Goal: Task Accomplishment & Management: Manage account settings

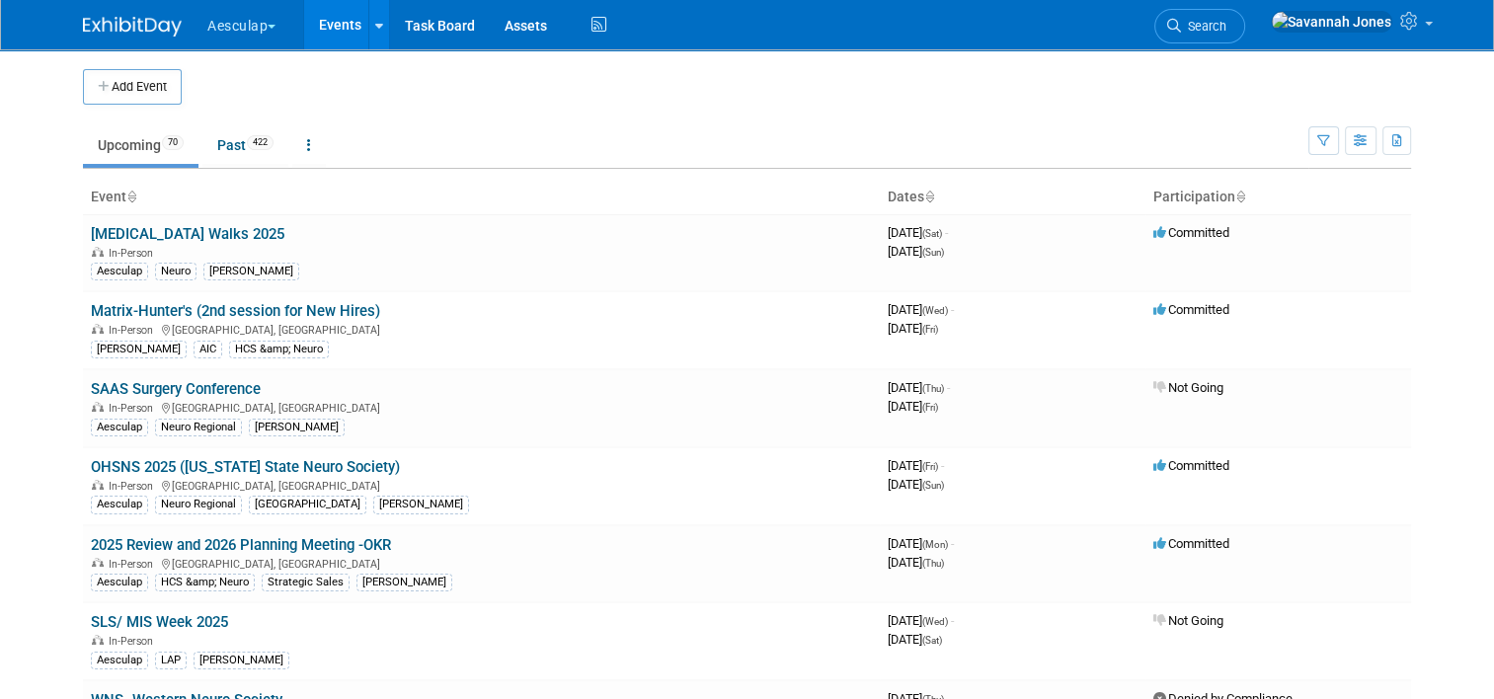
click at [234, 28] on button "Aesculap" at bounding box center [252, 21] width 95 height 43
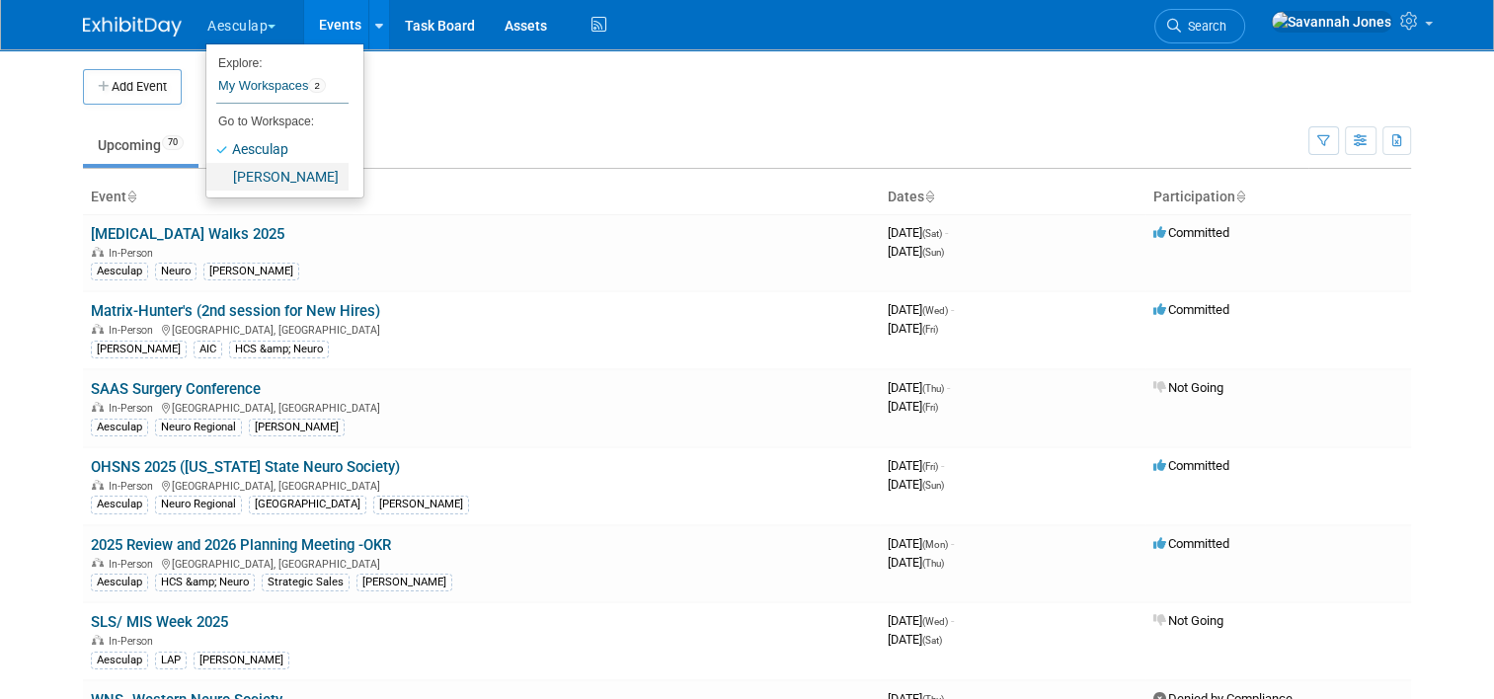
click at [244, 181] on link "[PERSON_NAME]" at bounding box center [277, 177] width 142 height 28
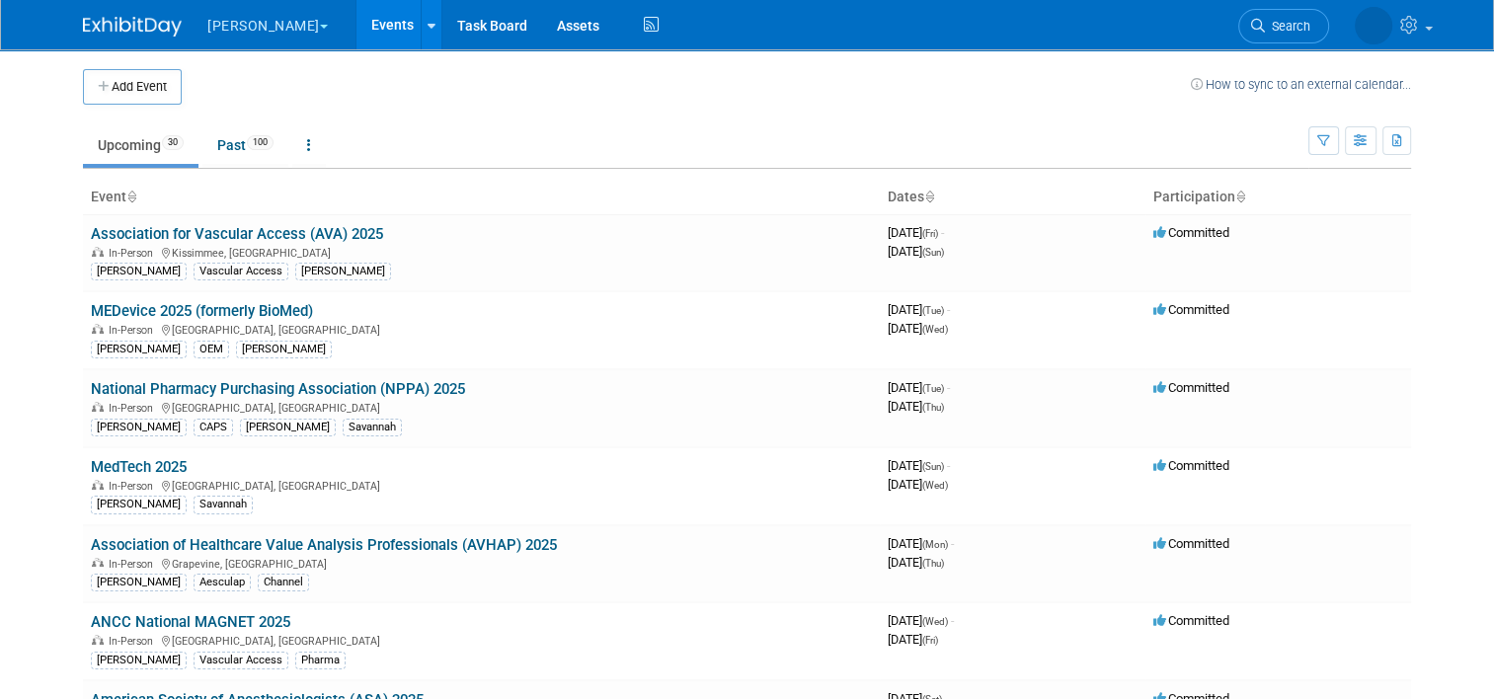
scroll to position [5, 0]
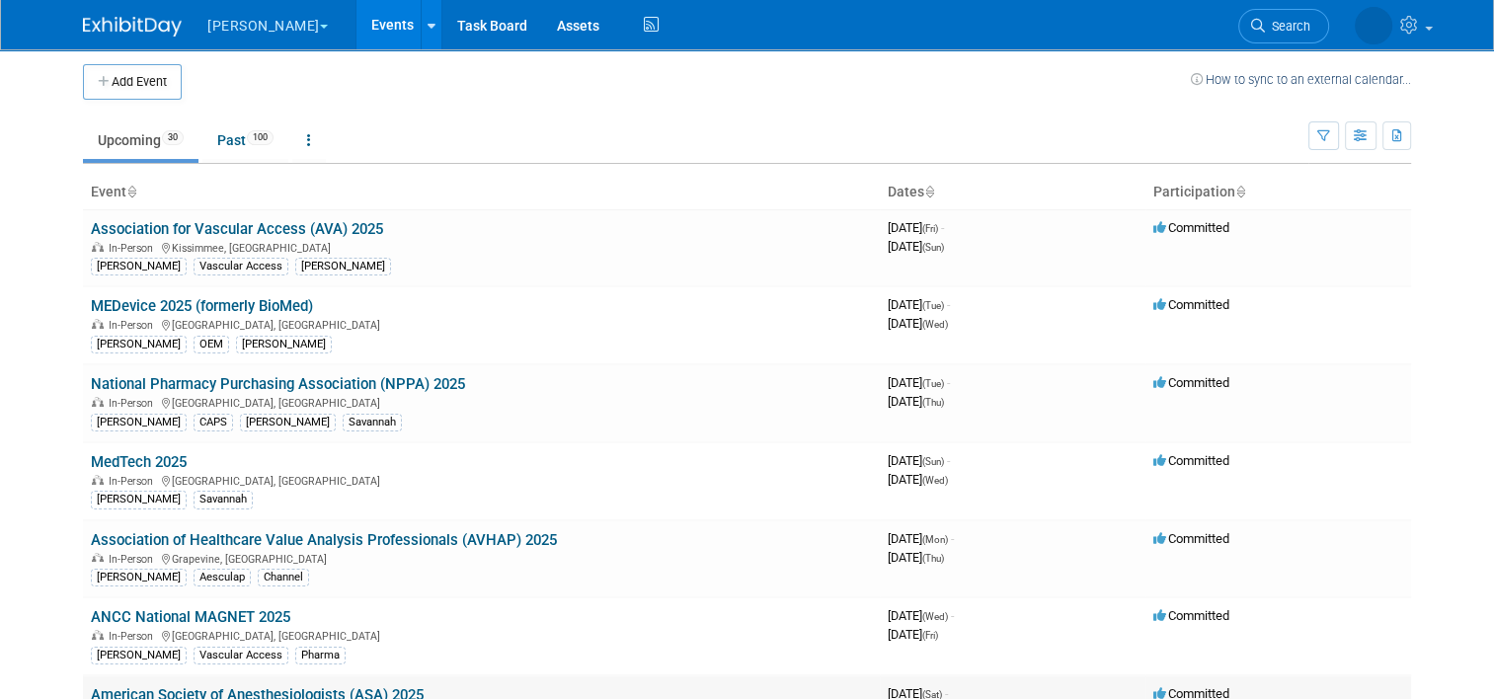
click at [359, 693] on link "American Society of Anesthesiologists (ASA) 2025" at bounding box center [257, 695] width 333 height 18
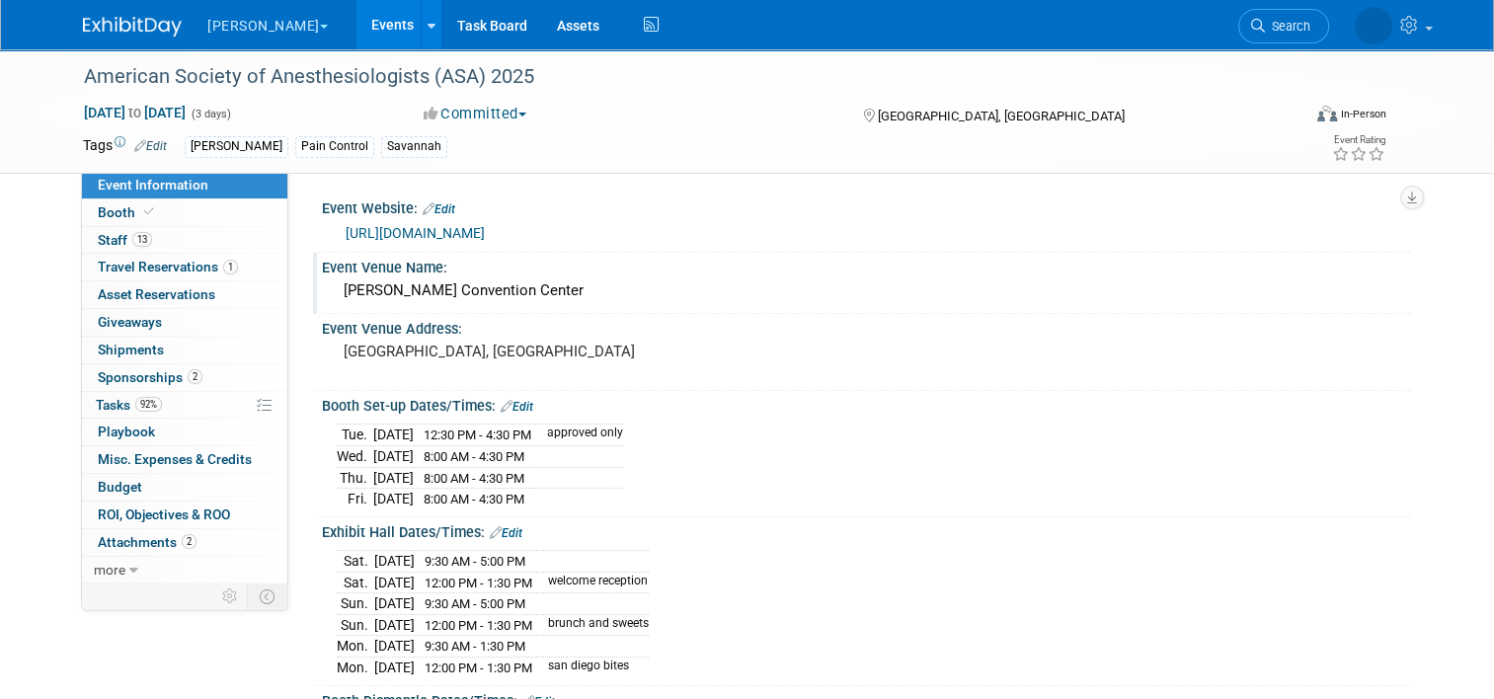
scroll to position [20, 0]
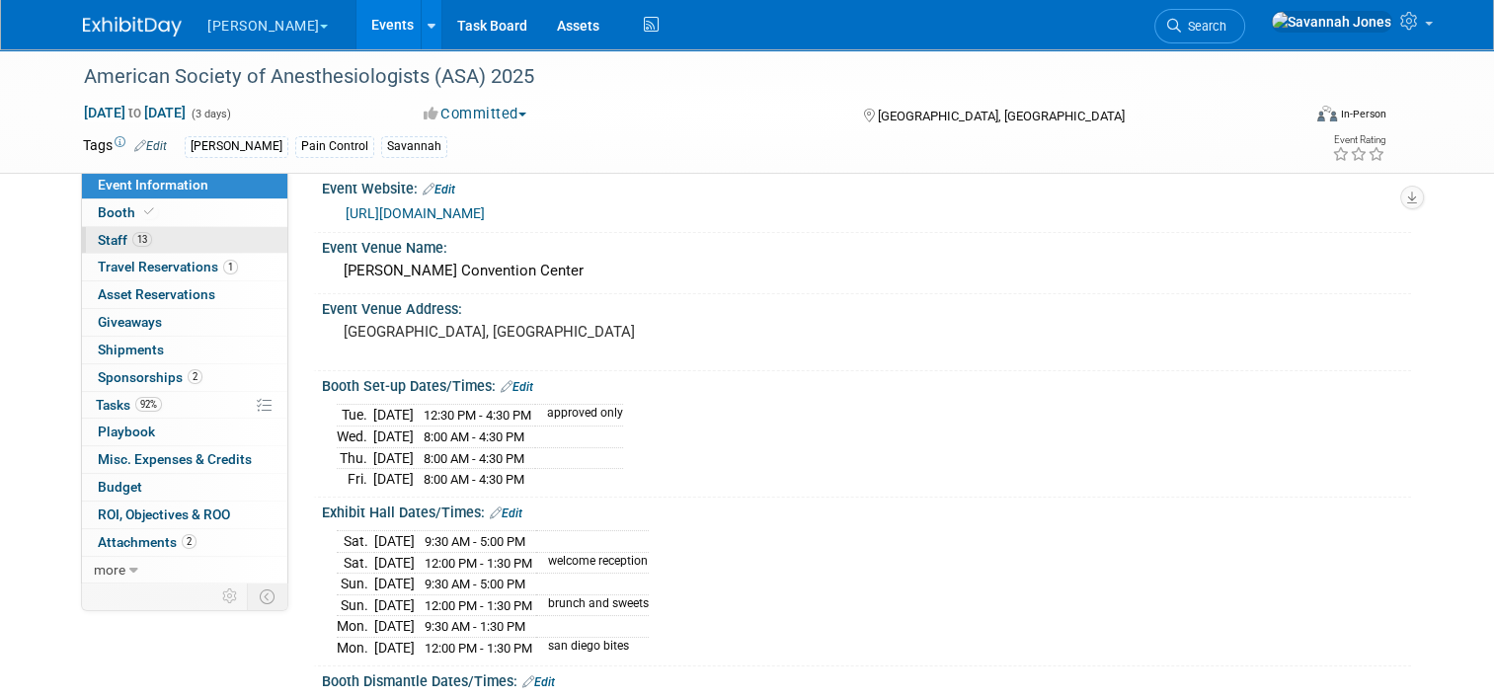
click at [138, 250] on link "13 Staff 13" at bounding box center [184, 240] width 205 height 27
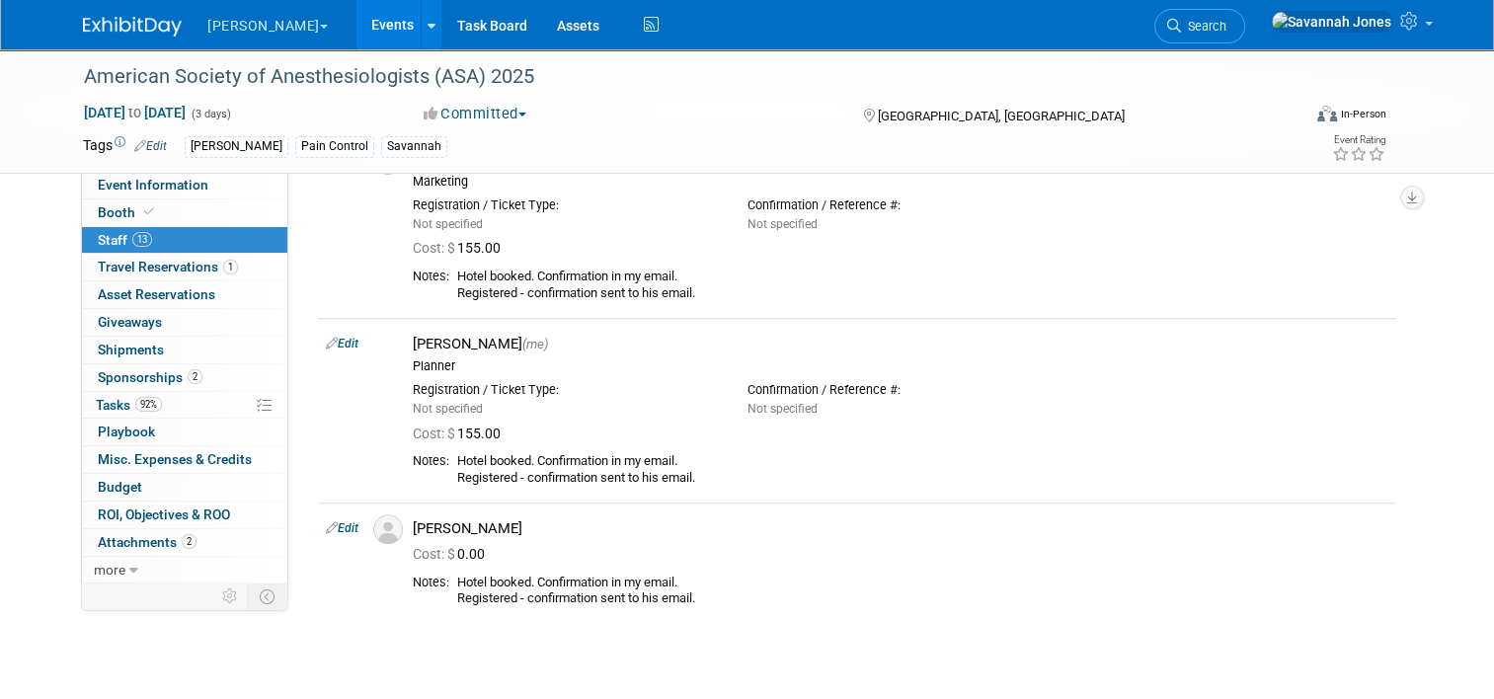
scroll to position [1512, 0]
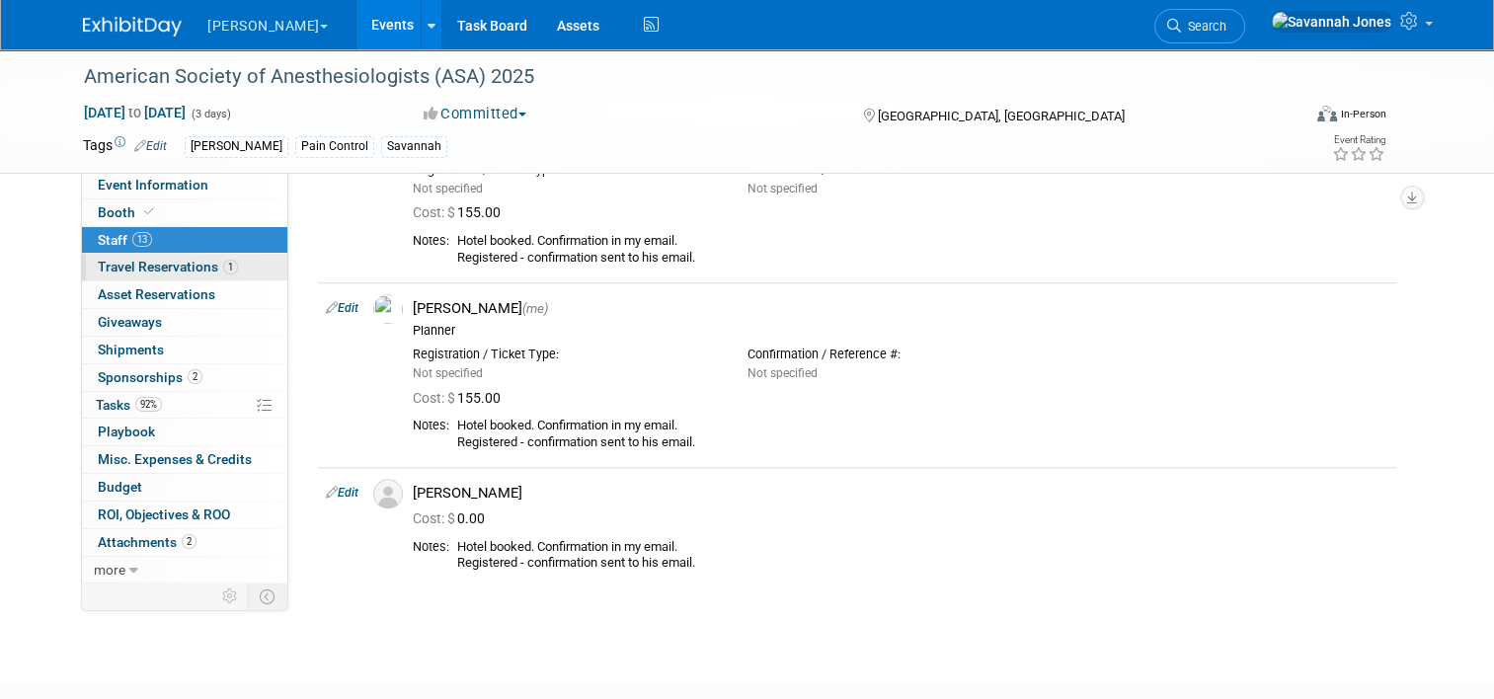
click at [175, 272] on span "Travel Reservations 1" at bounding box center [168, 267] width 140 height 16
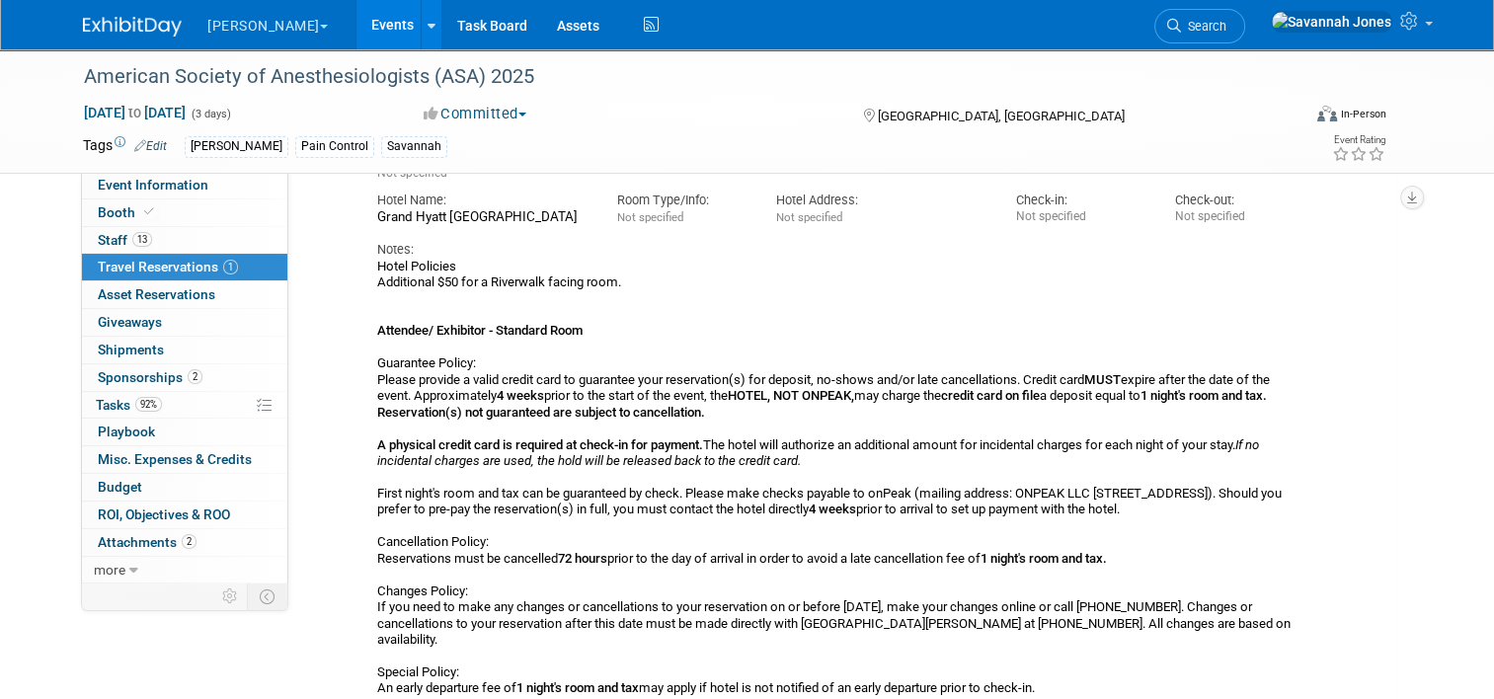
scroll to position [164, 0]
click at [142, 218] on span "Booth" at bounding box center [128, 212] width 60 height 16
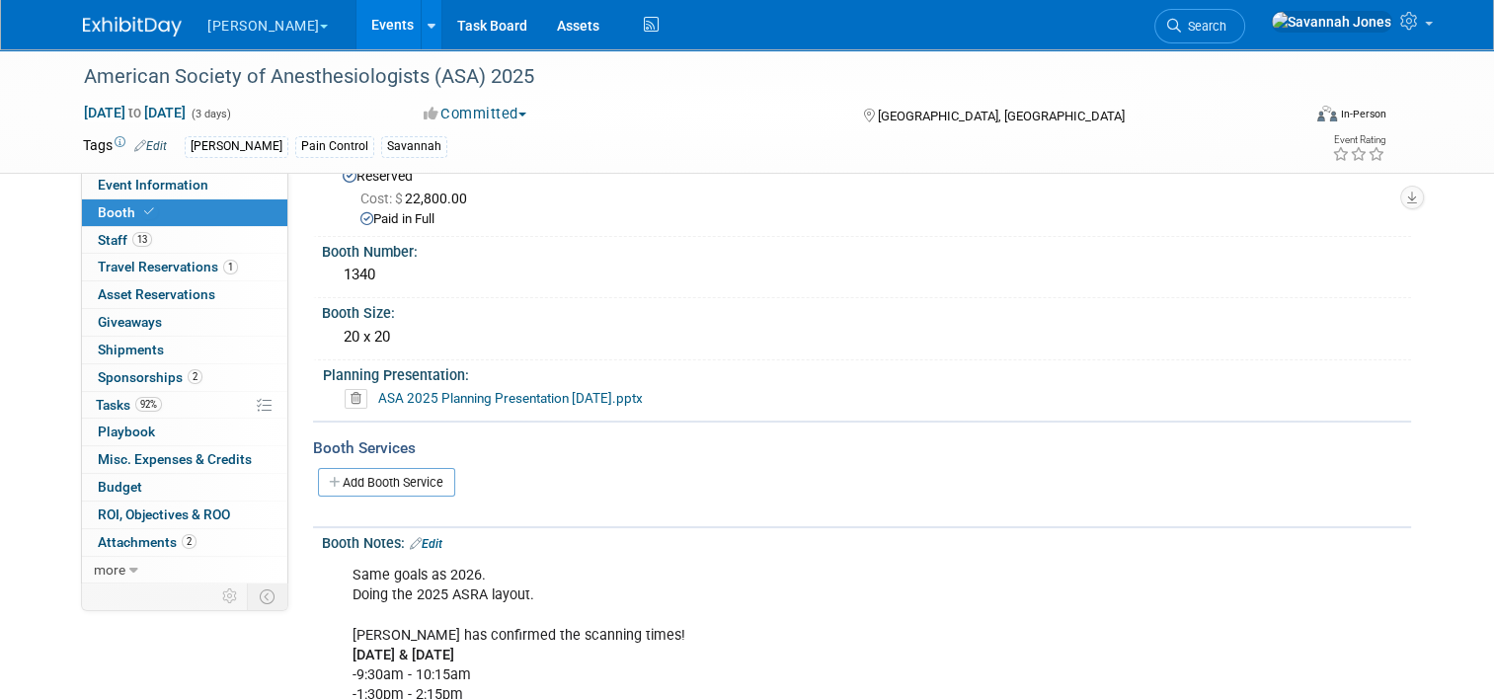
scroll to position [62, 0]
click at [180, 233] on link "13 Staff 13" at bounding box center [184, 240] width 205 height 27
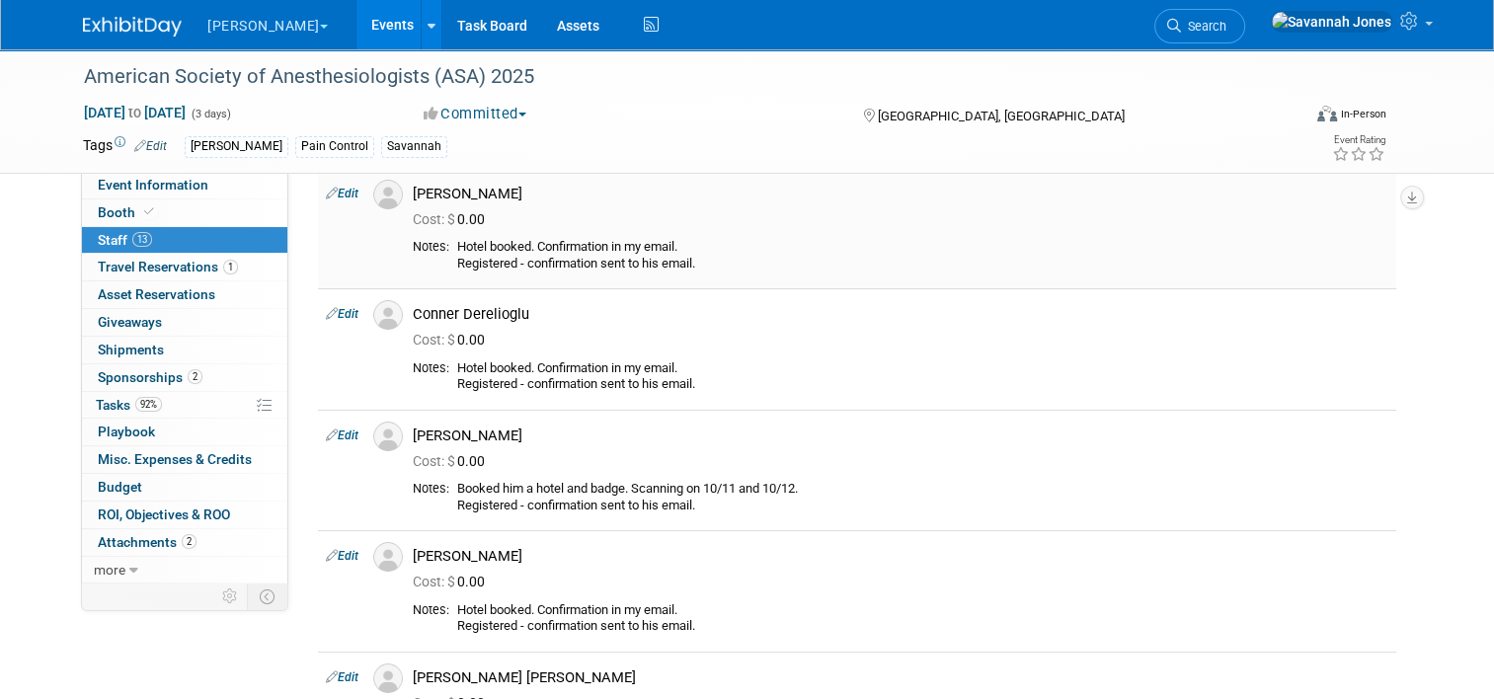
scroll to position [0, 0]
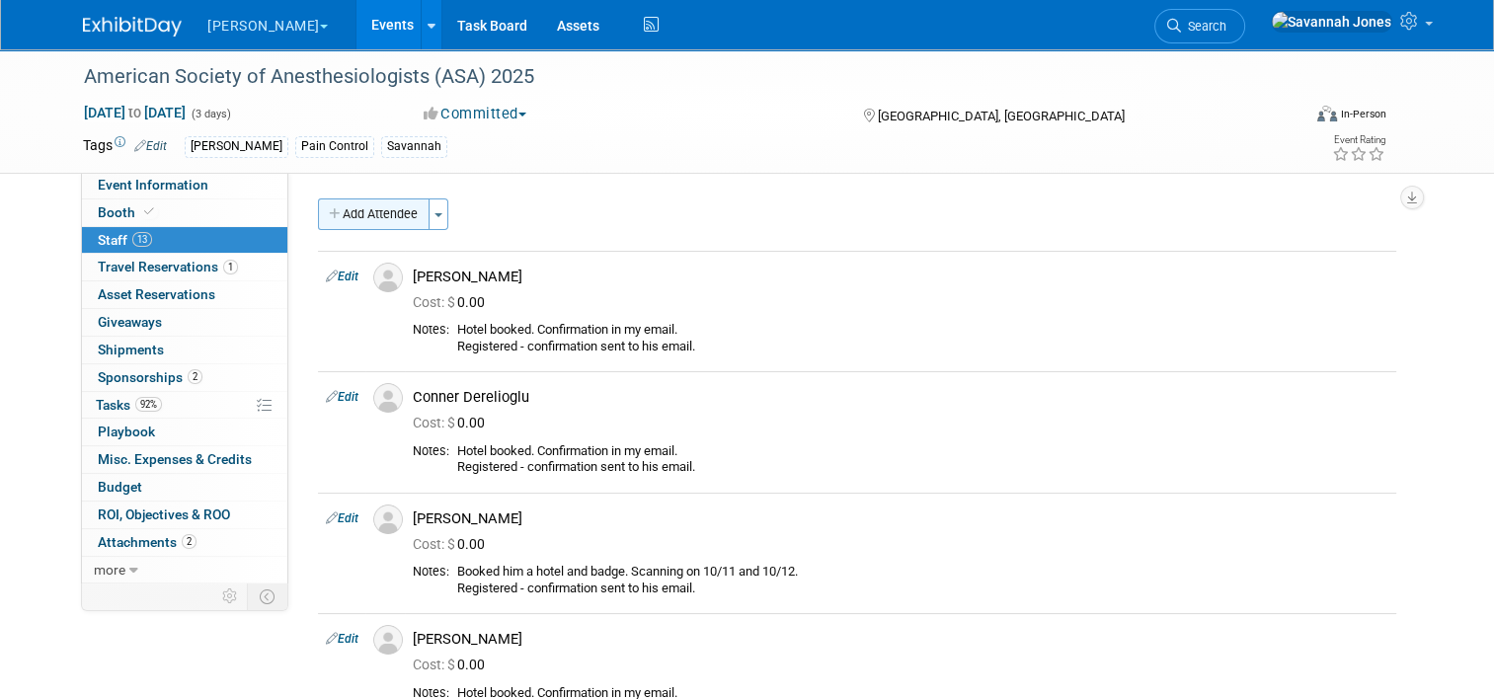
click at [347, 212] on button "Add Attendee" at bounding box center [374, 214] width 112 height 32
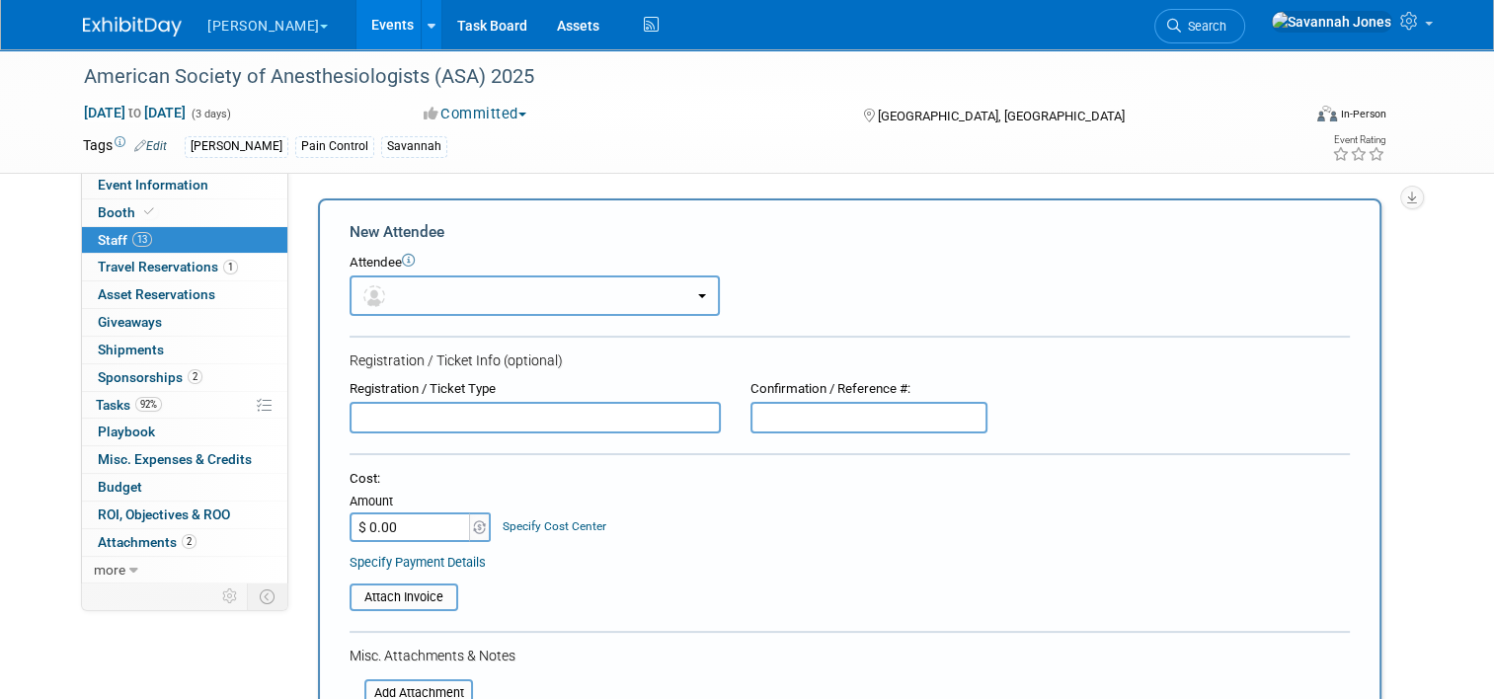
click at [444, 292] on button "button" at bounding box center [534, 295] width 370 height 40
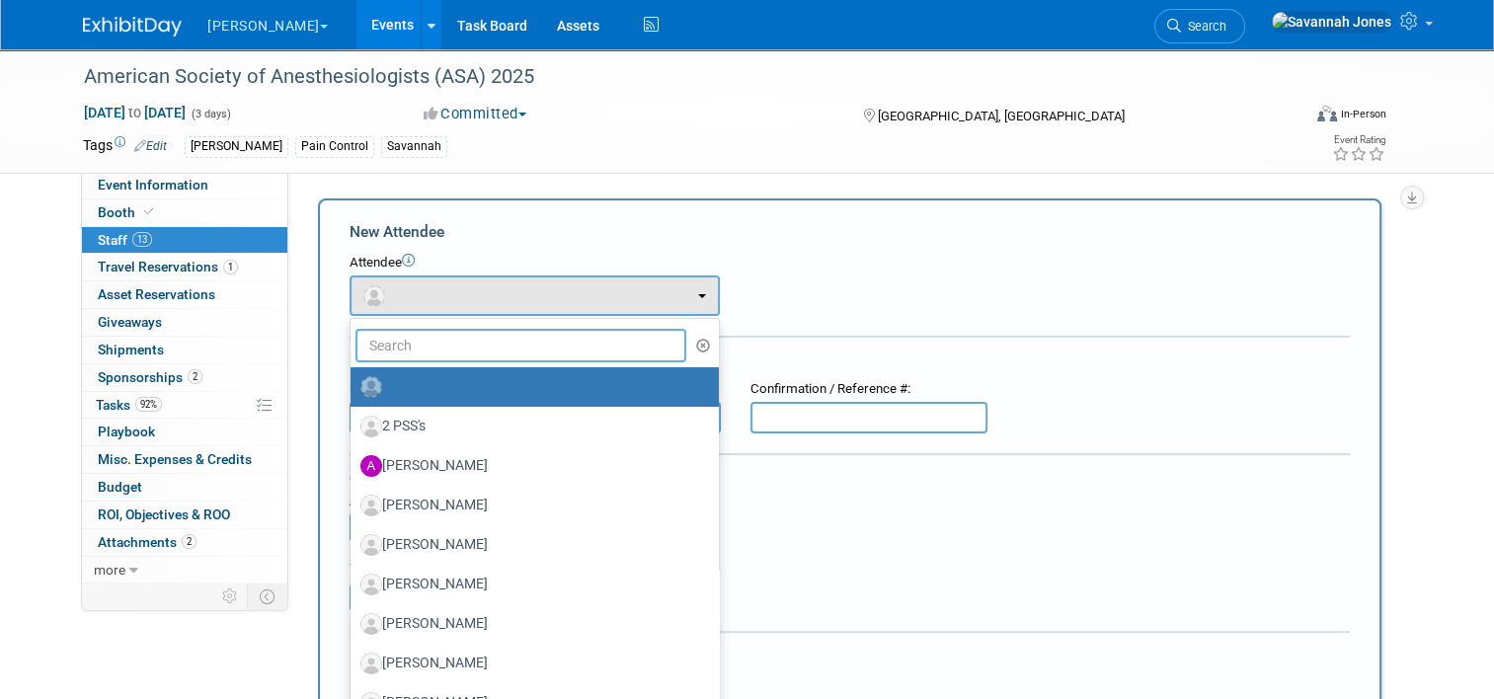
click at [446, 342] on input "text" at bounding box center [520, 346] width 331 height 34
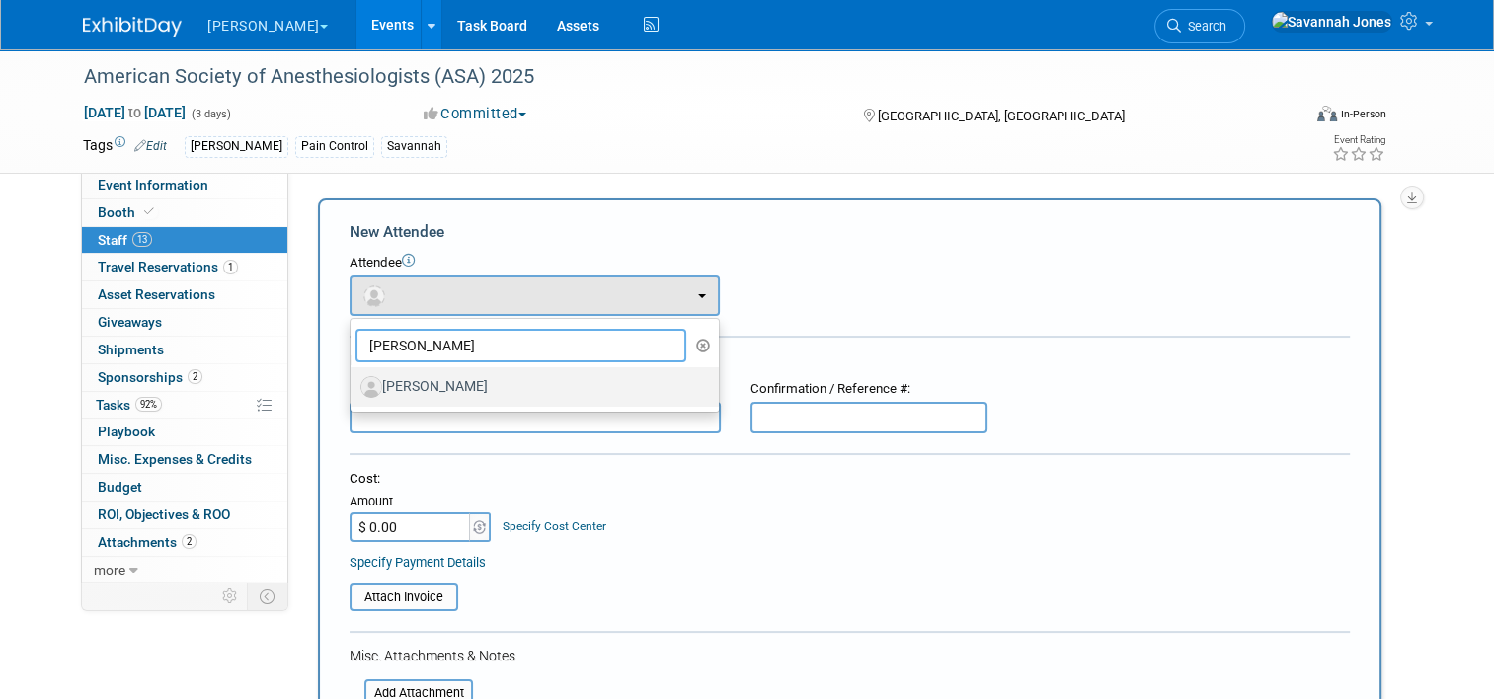
type input "[PERSON_NAME]"
click at [455, 399] on label "[PERSON_NAME]" at bounding box center [529, 387] width 339 height 32
click at [353, 391] on input "[PERSON_NAME]" at bounding box center [347, 384] width 13 height 13
select select "75019059-181d-4049-844e-6202a0ee20f6"
select select "200"
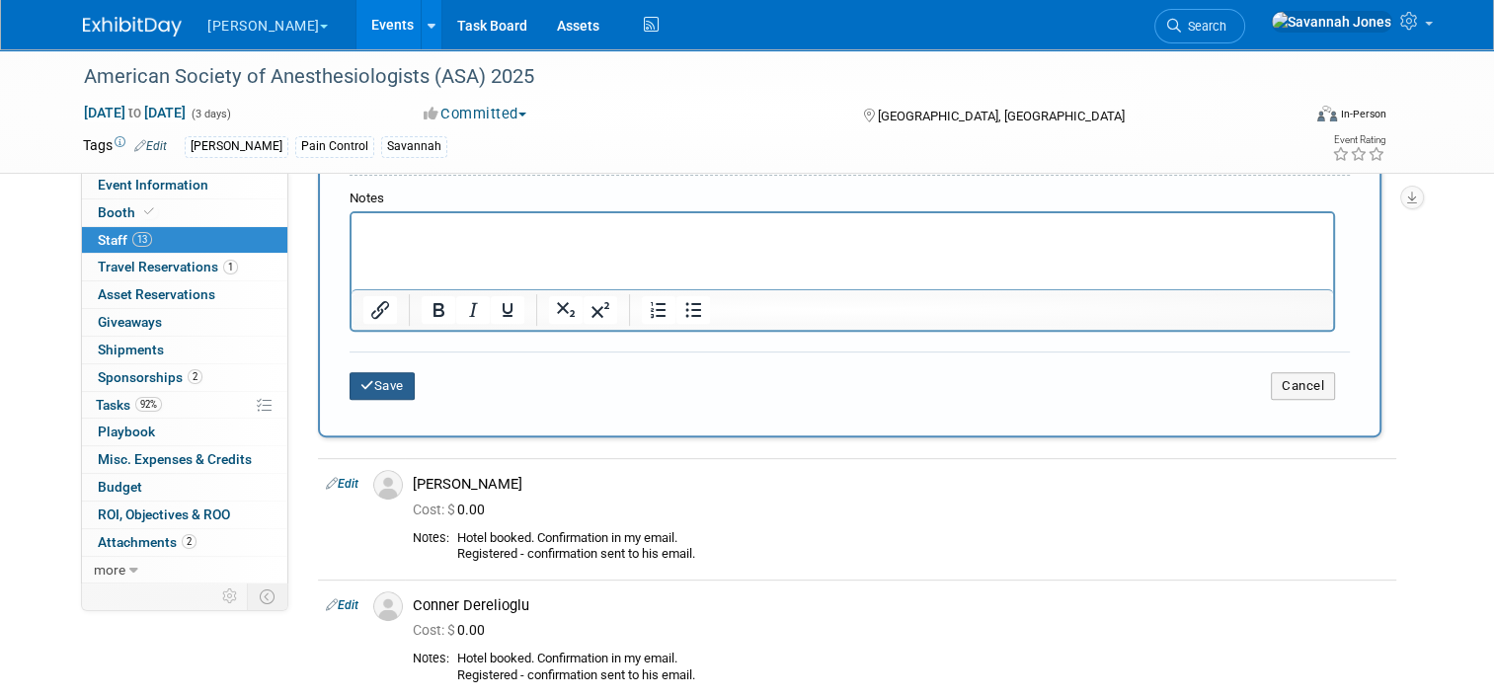
click at [359, 390] on button "Save" at bounding box center [381, 386] width 65 height 28
